Goal: Check status

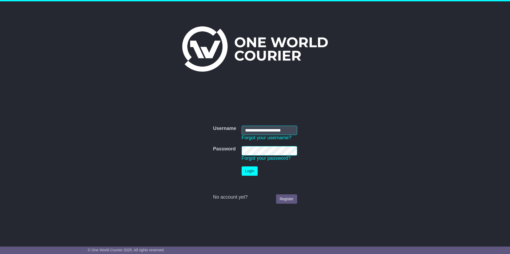
click at [249, 170] on button "Login" at bounding box center [250, 171] width 16 height 9
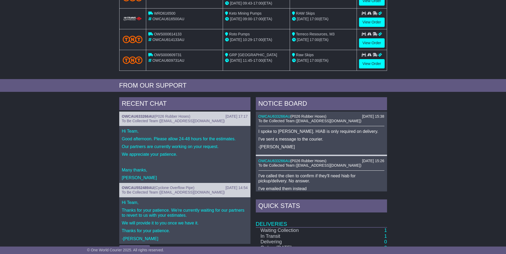
scroll to position [160, 0]
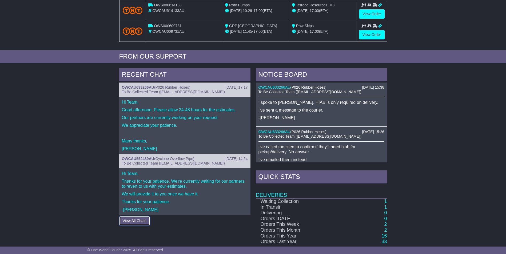
click at [143, 219] on button "View All Chats" at bounding box center [134, 221] width 31 height 9
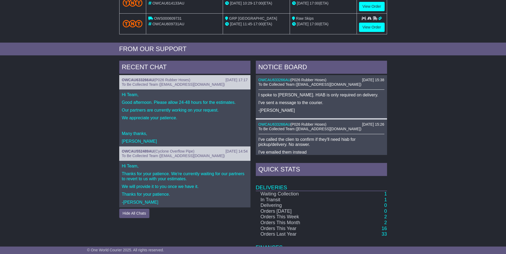
scroll to position [158, 0]
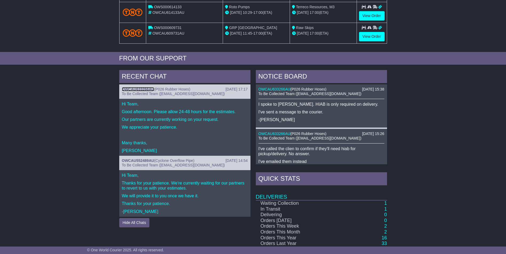
click at [145, 90] on link "OWCAU633266AU" at bounding box center [138, 89] width 32 height 4
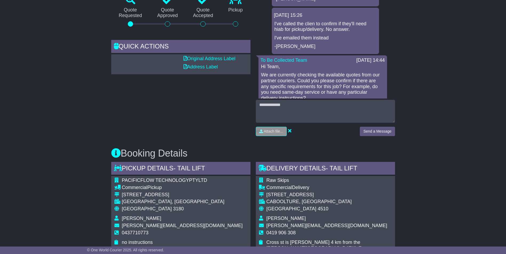
scroll to position [82, 0]
